Goal: Task Accomplishment & Management: Manage account settings

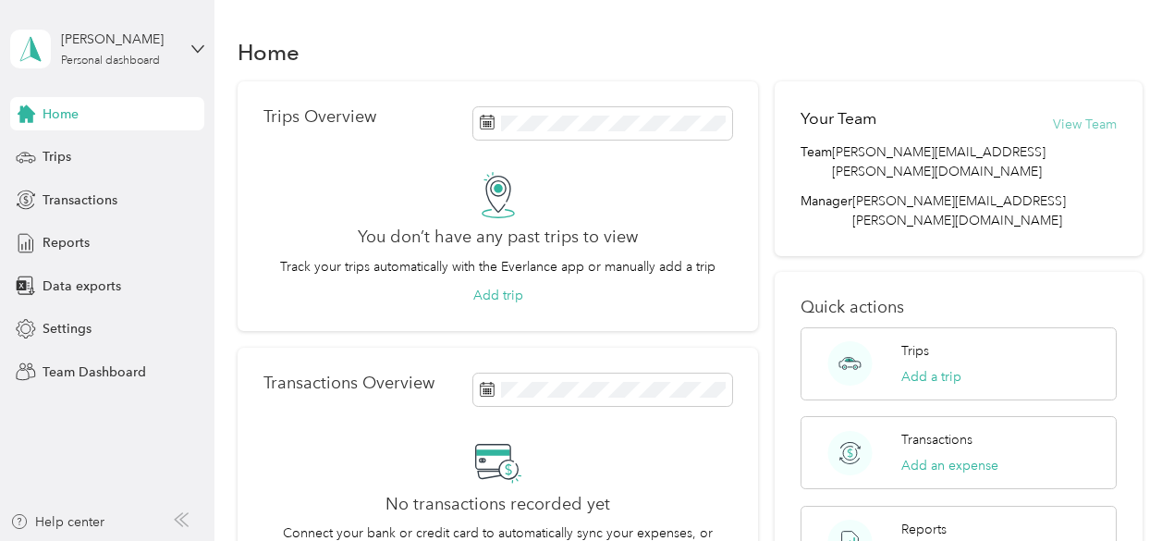
click at [1075, 123] on button "View Team" at bounding box center [1085, 124] width 64 height 19
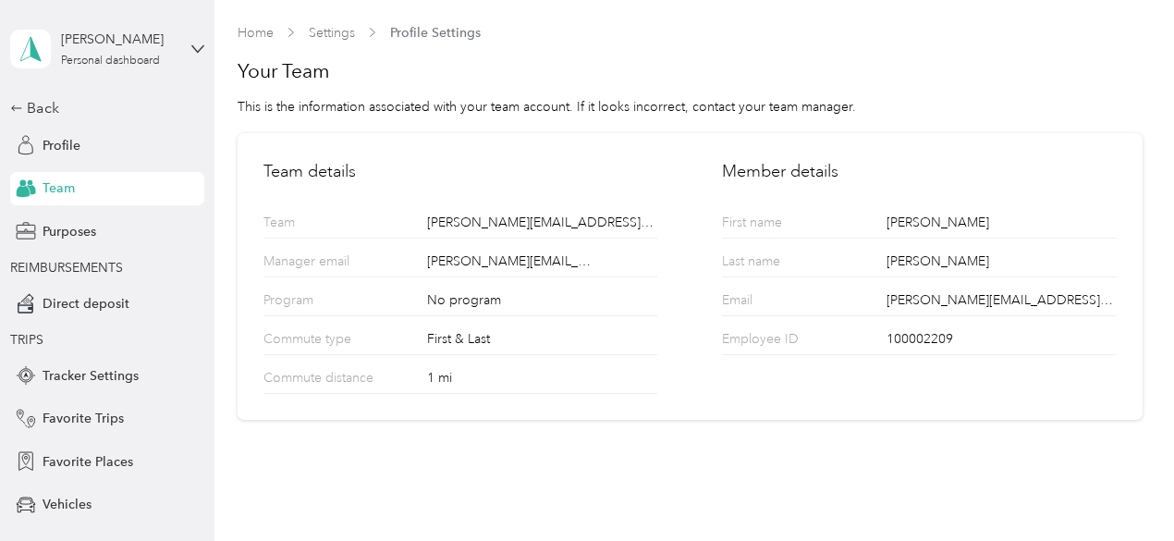
click at [59, 187] on span "Team" at bounding box center [59, 187] width 32 height 19
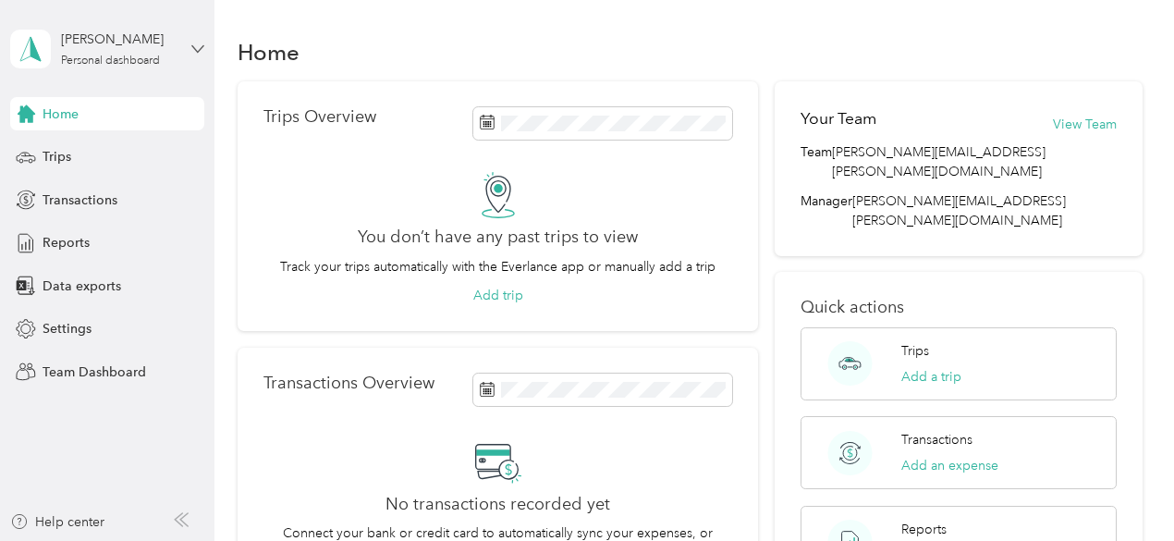
click at [191, 51] on icon at bounding box center [197, 49] width 13 height 13
click at [91, 150] on div "Team dashboard" at bounding box center [76, 151] width 99 height 19
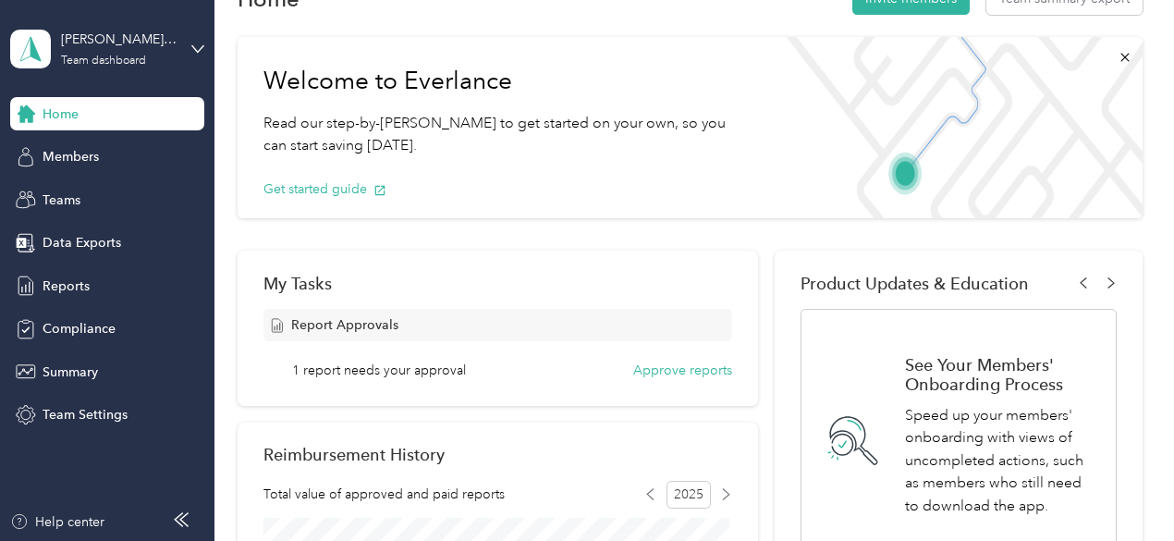
scroll to position [92, 0]
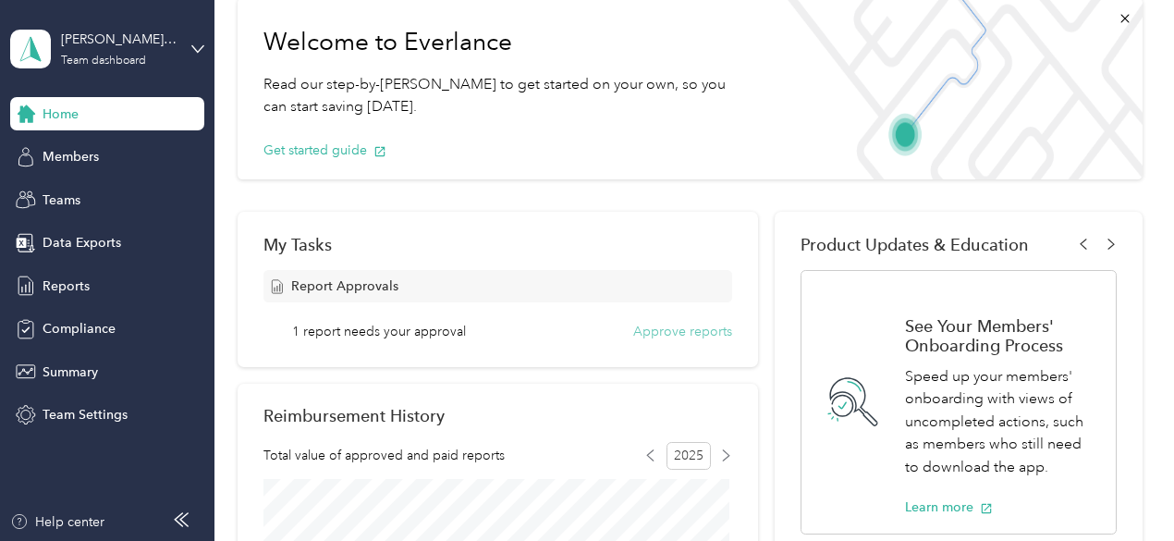
click at [673, 330] on button "Approve reports" at bounding box center [682, 331] width 99 height 19
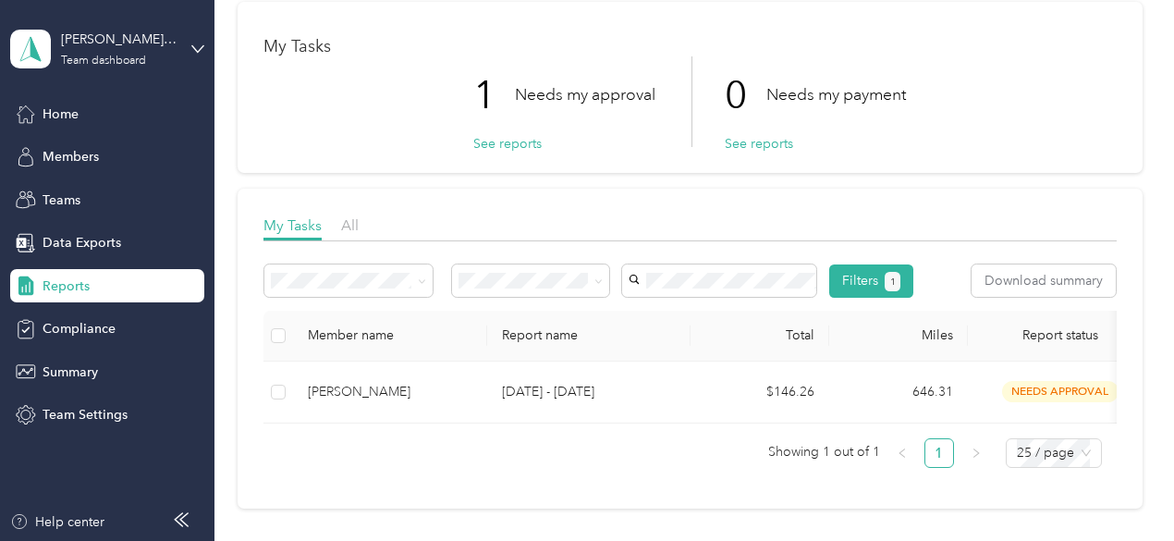
scroll to position [185, 0]
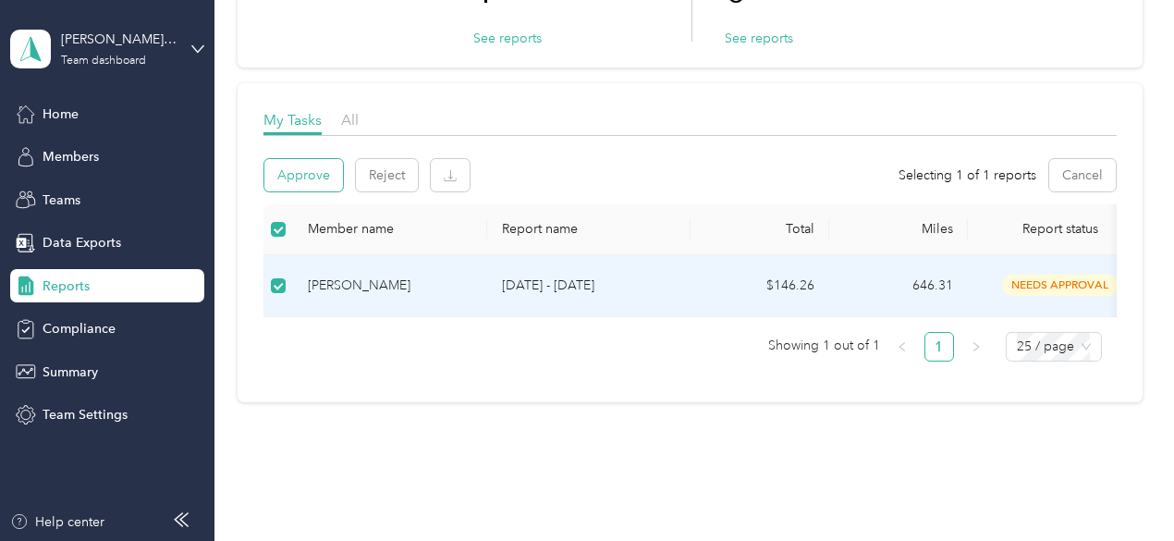
click at [311, 177] on button "Approve" at bounding box center [303, 175] width 79 height 32
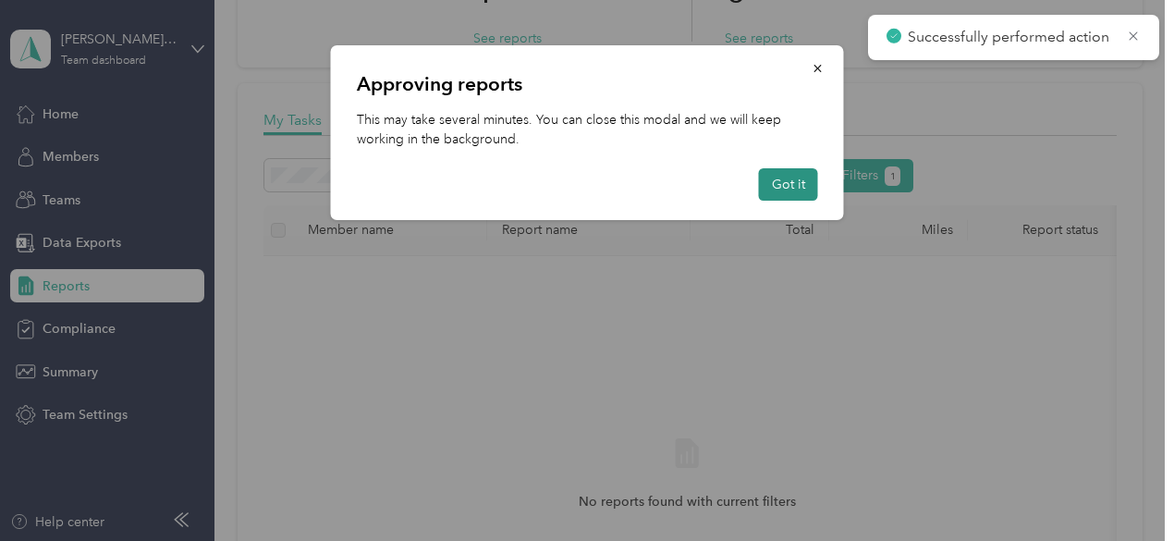
click at [786, 183] on button "Got it" at bounding box center [788, 184] width 59 height 32
